Goal: Task Accomplishment & Management: Use online tool/utility

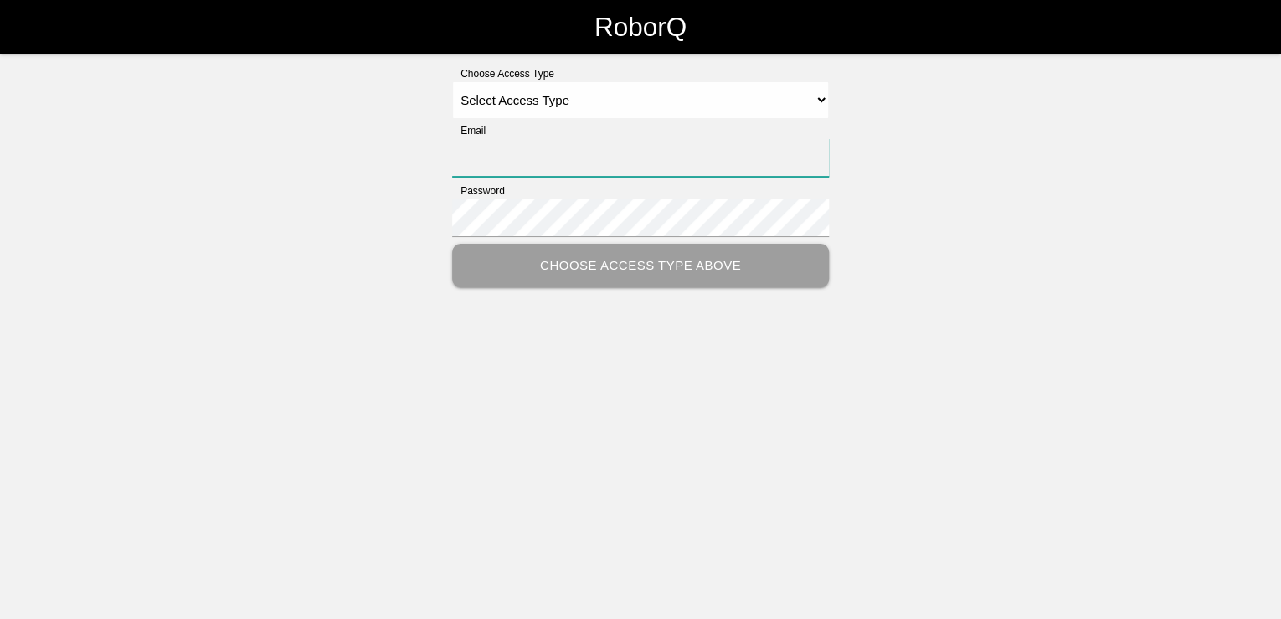
type input "[PERSON_NAME][EMAIL_ADDRESS][PERSON_NAME][DOMAIN_NAME]"
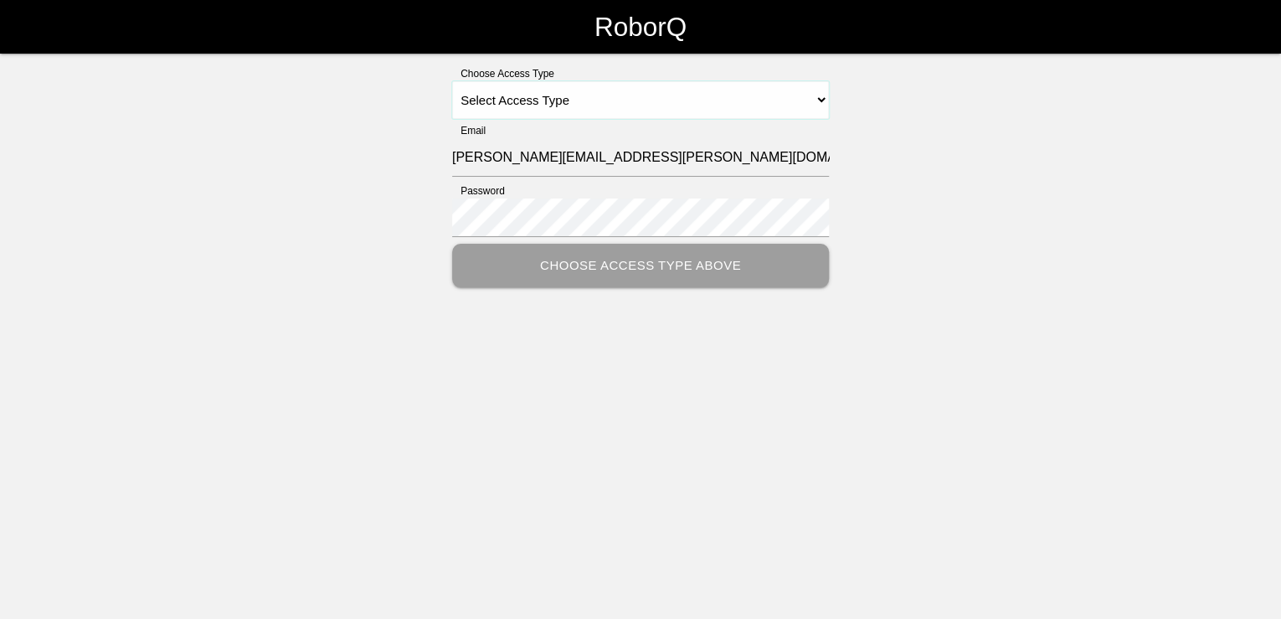
click at [827, 97] on select "Select Access Type Admin Customer Supervisor Worker" at bounding box center [640, 100] width 377 height 38
select select "Customer"
click at [452, 81] on select "Select Access Type Admin Customer Supervisor Worker" at bounding box center [640, 100] width 377 height 38
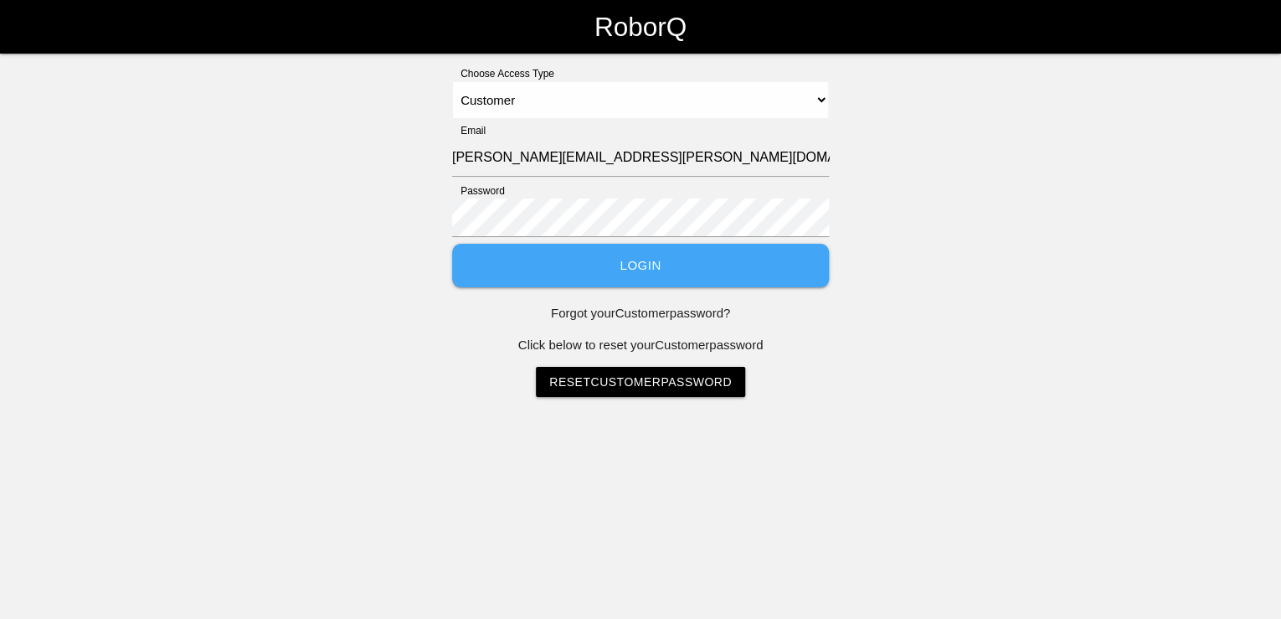
click at [638, 276] on button "Login" at bounding box center [640, 266] width 377 height 44
click at [631, 265] on button "Login" at bounding box center [640, 266] width 377 height 44
click at [638, 253] on button "Login" at bounding box center [640, 266] width 377 height 44
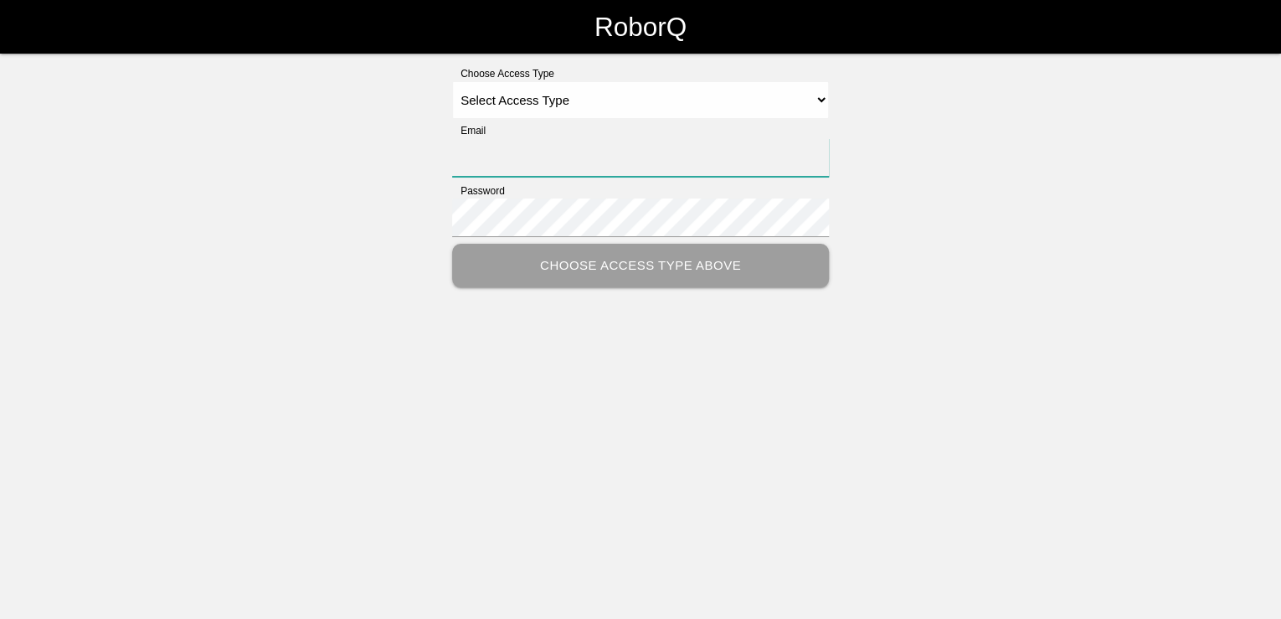
type input "[PERSON_NAME][EMAIL_ADDRESS][PERSON_NAME][DOMAIN_NAME]"
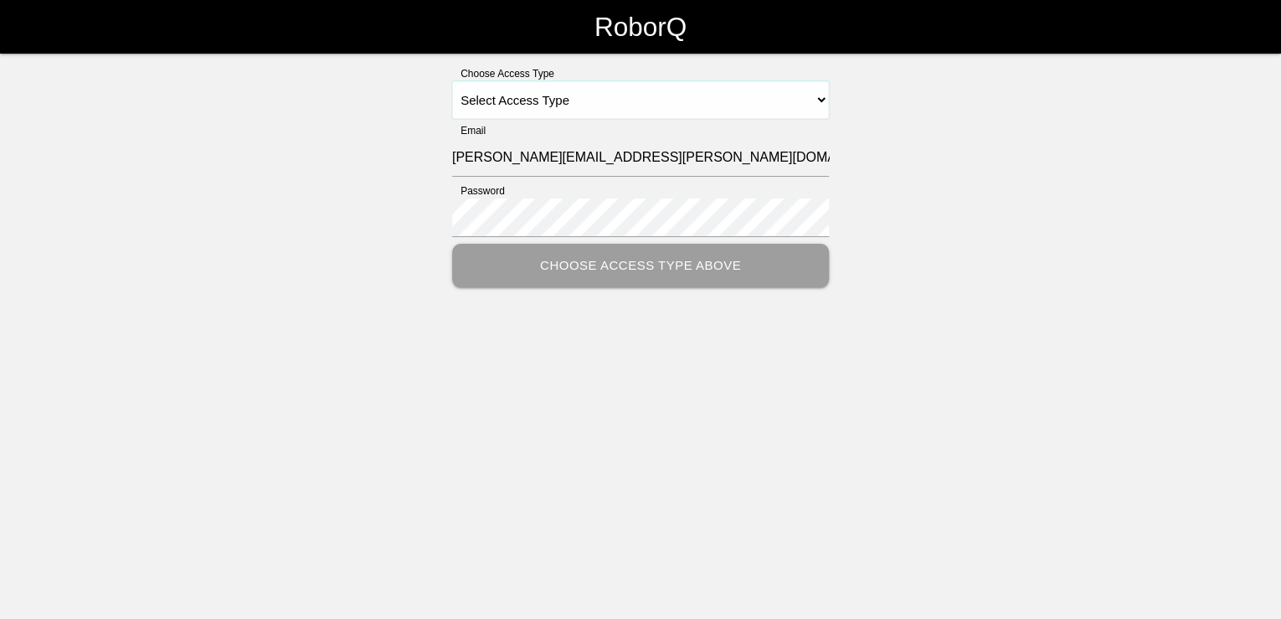
click at [822, 94] on select "Select Access Type Admin Customer Supervisor Worker" at bounding box center [640, 100] width 377 height 38
select select "Customer"
click at [452, 81] on select "Select Access Type Admin Customer Supervisor Worker" at bounding box center [640, 100] width 377 height 38
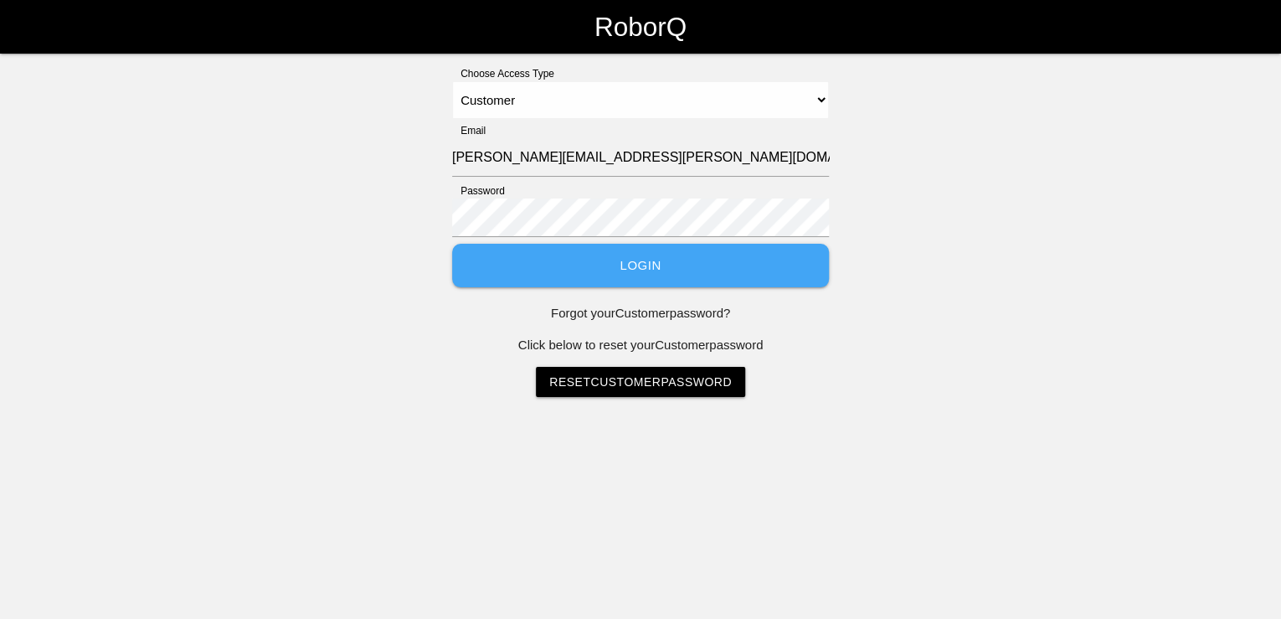
click at [655, 268] on button "Login" at bounding box center [640, 266] width 377 height 44
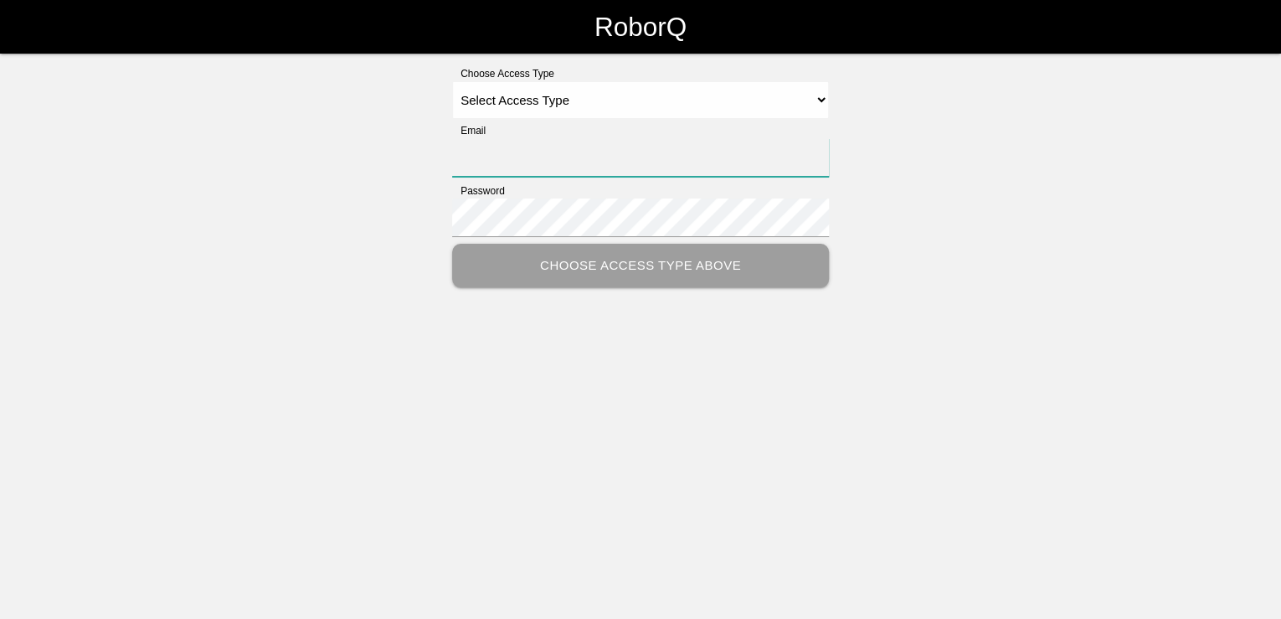
type input "[PERSON_NAME][EMAIL_ADDRESS][PERSON_NAME][DOMAIN_NAME]"
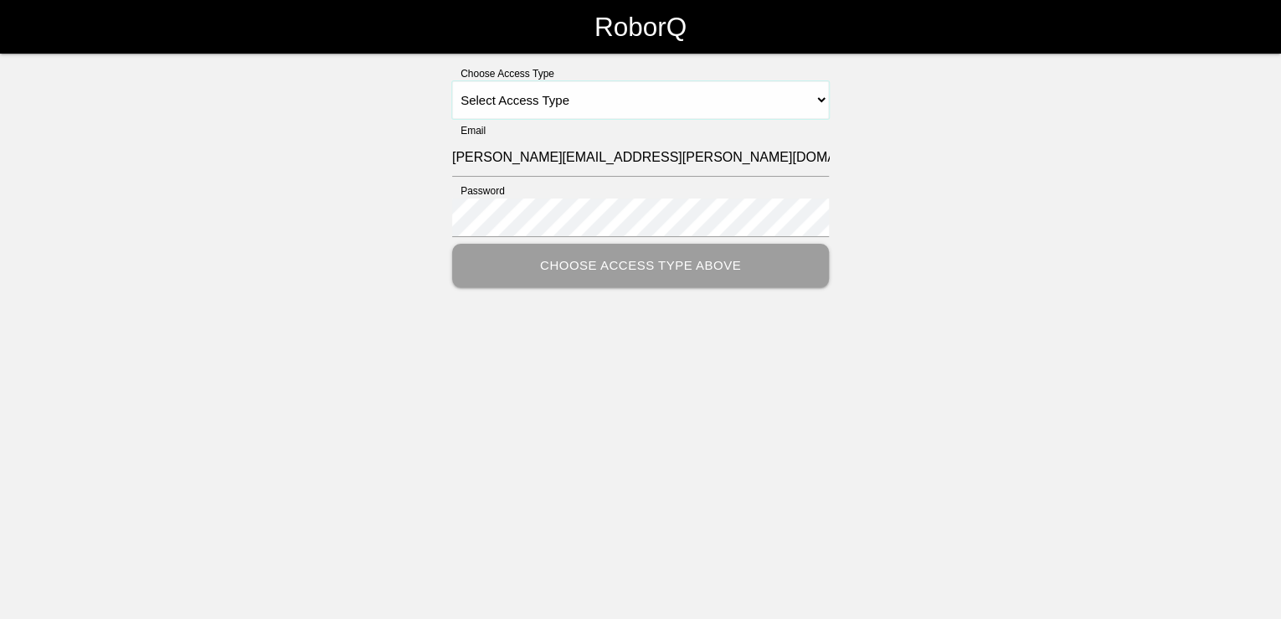
click at [816, 100] on select "Select Access Type Admin Customer Supervisor Worker" at bounding box center [640, 100] width 377 height 38
select select "Customer"
click at [452, 81] on select "Select Access Type Admin Customer Supervisor Worker" at bounding box center [640, 100] width 377 height 38
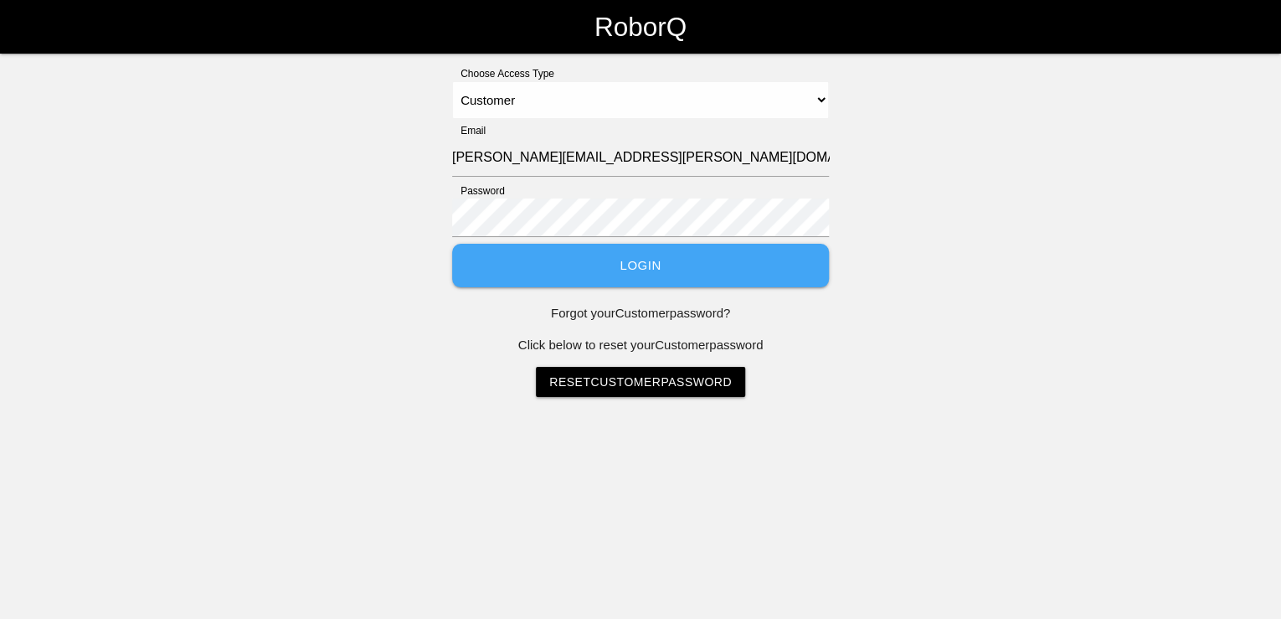
click at [624, 271] on button "Login" at bounding box center [640, 266] width 377 height 44
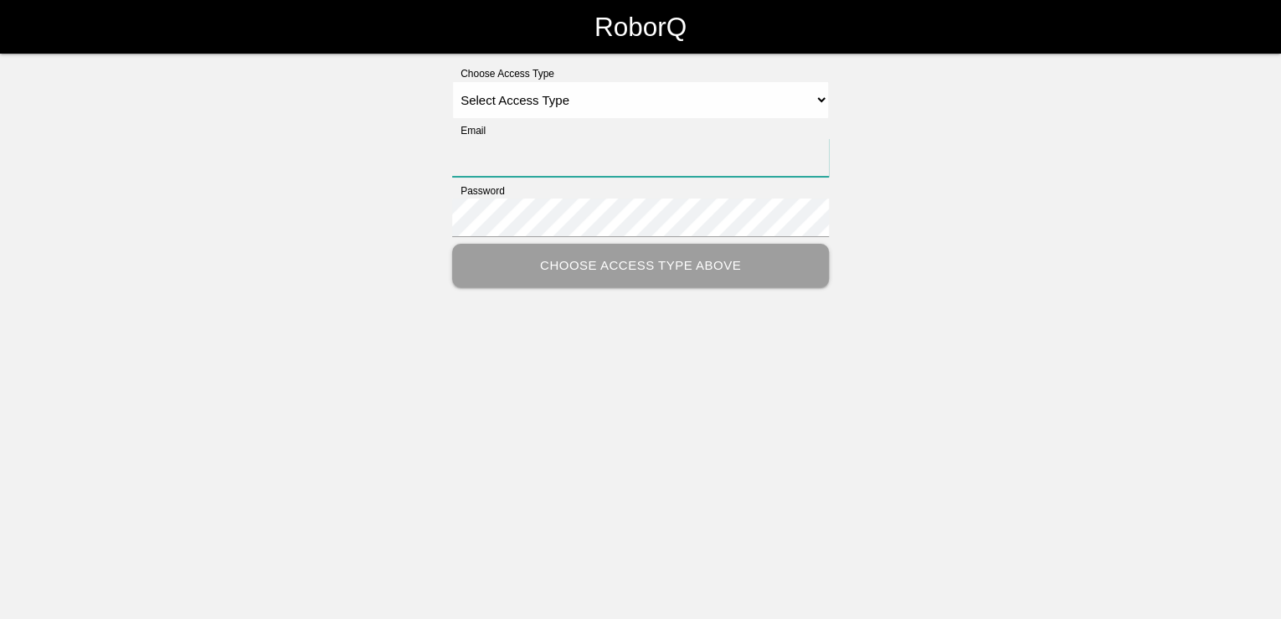
type input "[PERSON_NAME][EMAIL_ADDRESS][PERSON_NAME][DOMAIN_NAME]"
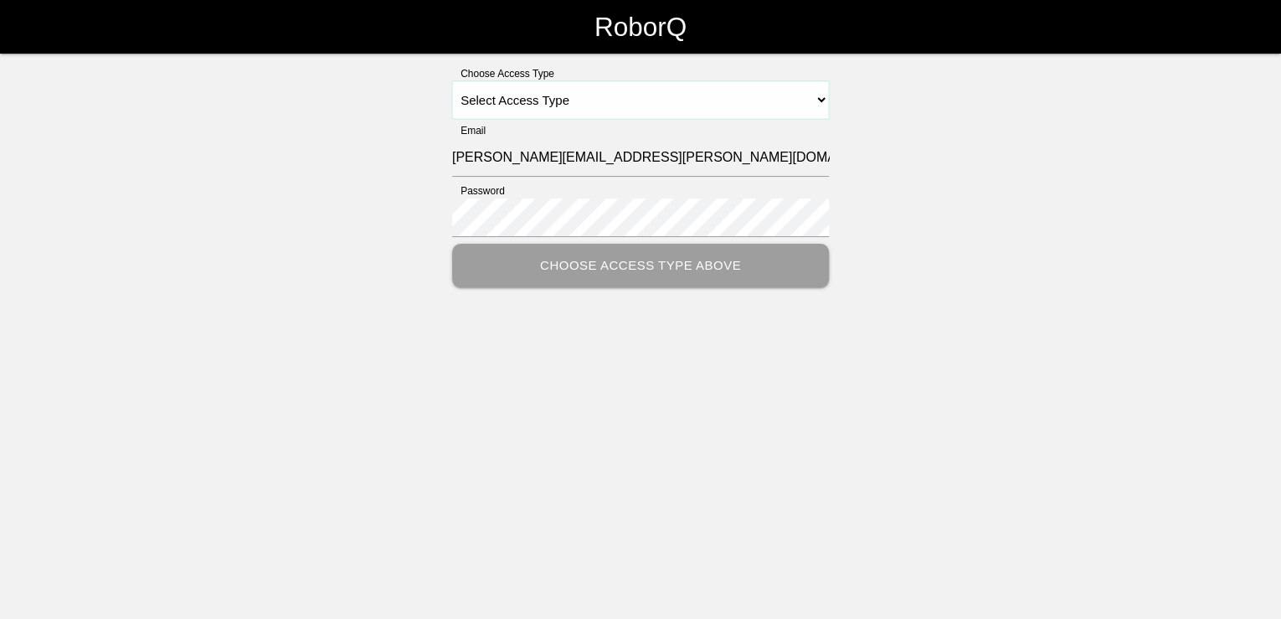
click at [824, 93] on select "Select Access Type Admin Customer Supervisor Worker" at bounding box center [640, 100] width 377 height 38
select select "Customer"
click at [452, 81] on select "Select Access Type Admin Customer Supervisor Worker" at bounding box center [640, 100] width 377 height 38
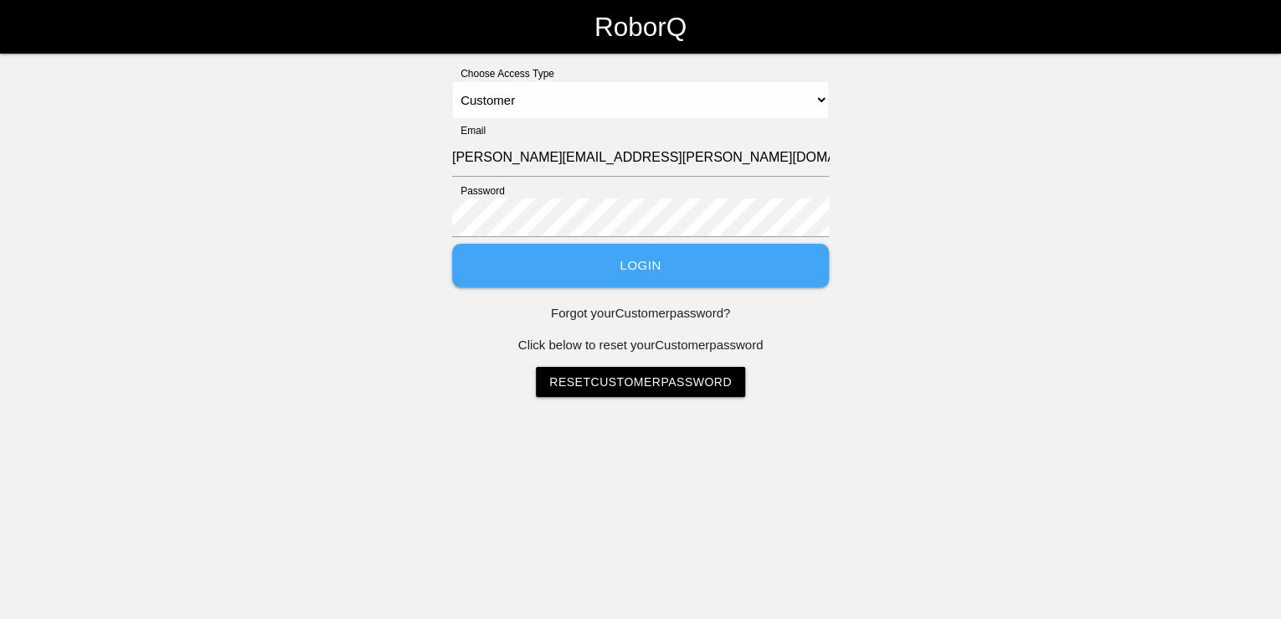
click at [656, 271] on button "Login" at bounding box center [640, 266] width 377 height 44
